Goal: Navigation & Orientation: Find specific page/section

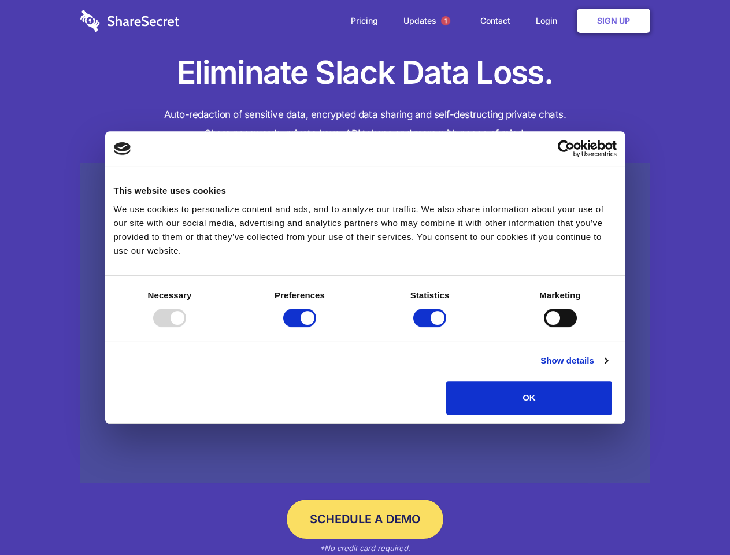
click at [186, 327] on div at bounding box center [169, 318] width 33 height 18
click at [316, 327] on input "Preferences" at bounding box center [299, 318] width 33 height 18
checkbox input "false"
click at [431, 327] on input "Statistics" at bounding box center [429, 318] width 33 height 18
checkbox input "false"
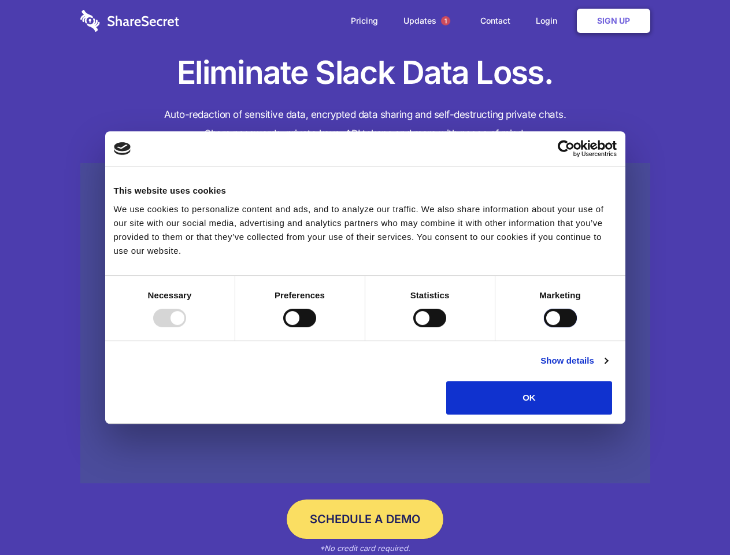
click at [544, 327] on input "Marketing" at bounding box center [560, 318] width 33 height 18
checkbox input "true"
click at [608, 368] on link "Show details" at bounding box center [574, 361] width 67 height 14
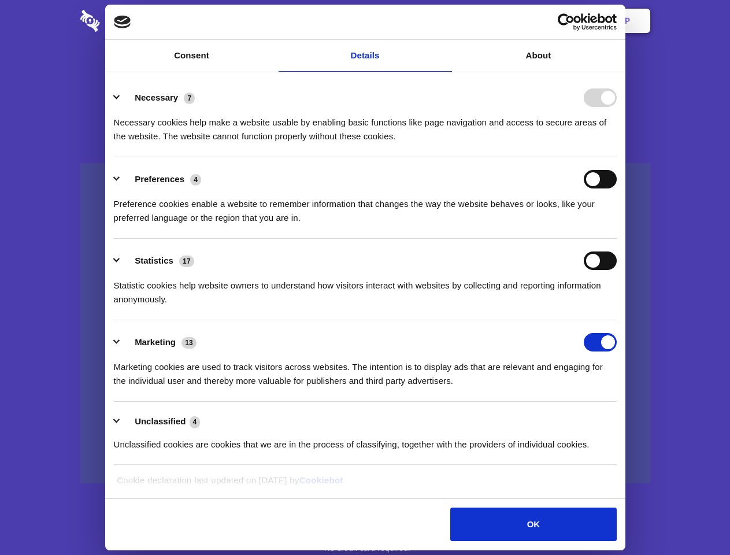
click at [617, 157] on li "Necessary 7 Necessary cookies help make a website usable by enabling basic func…" at bounding box center [365, 117] width 503 height 82
click at [445, 21] on span "1" at bounding box center [445, 20] width 9 height 9
